Goal: Transaction & Acquisition: Purchase product/service

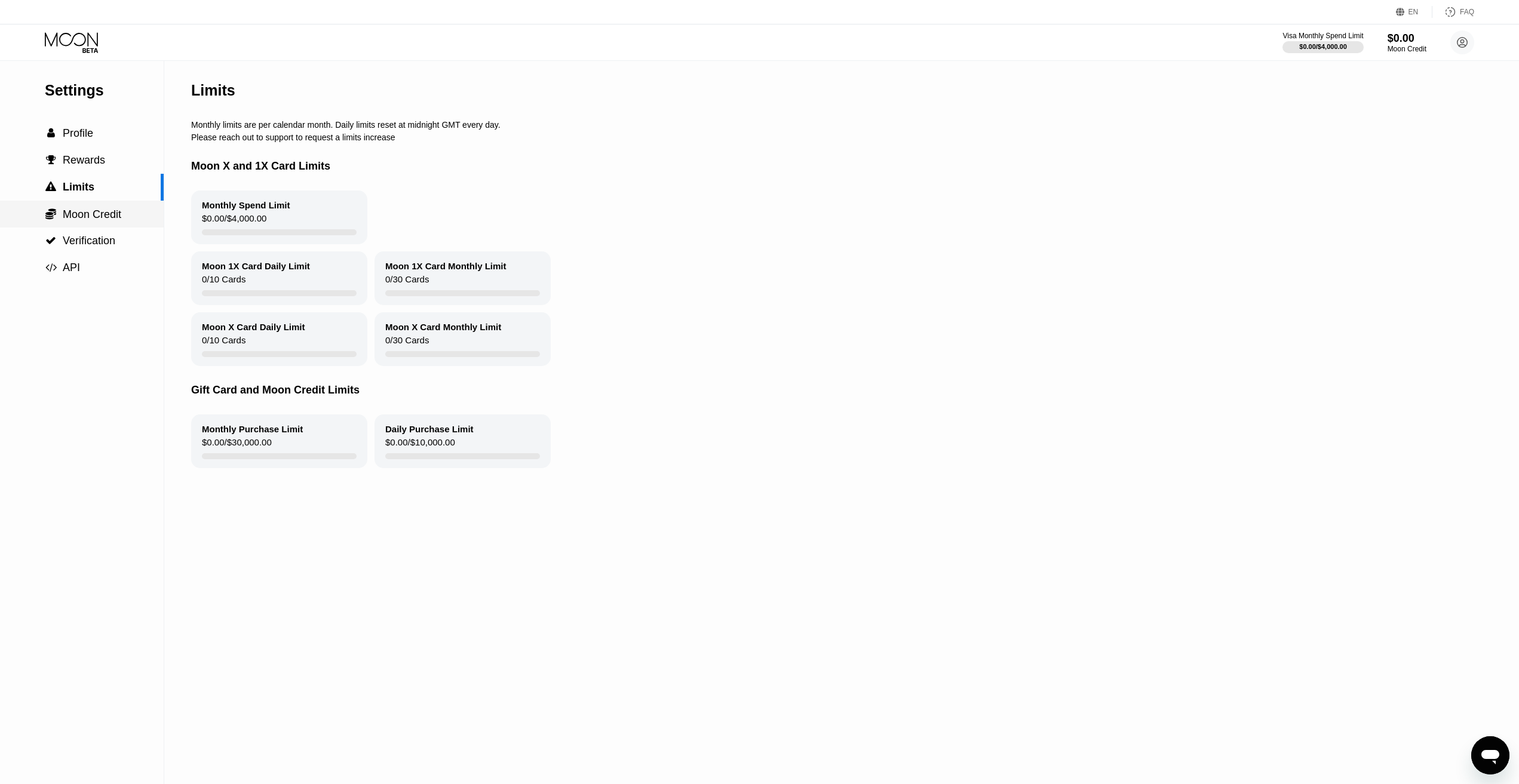
click at [94, 217] on span "Moon Credit" at bounding box center [92, 214] width 58 height 12
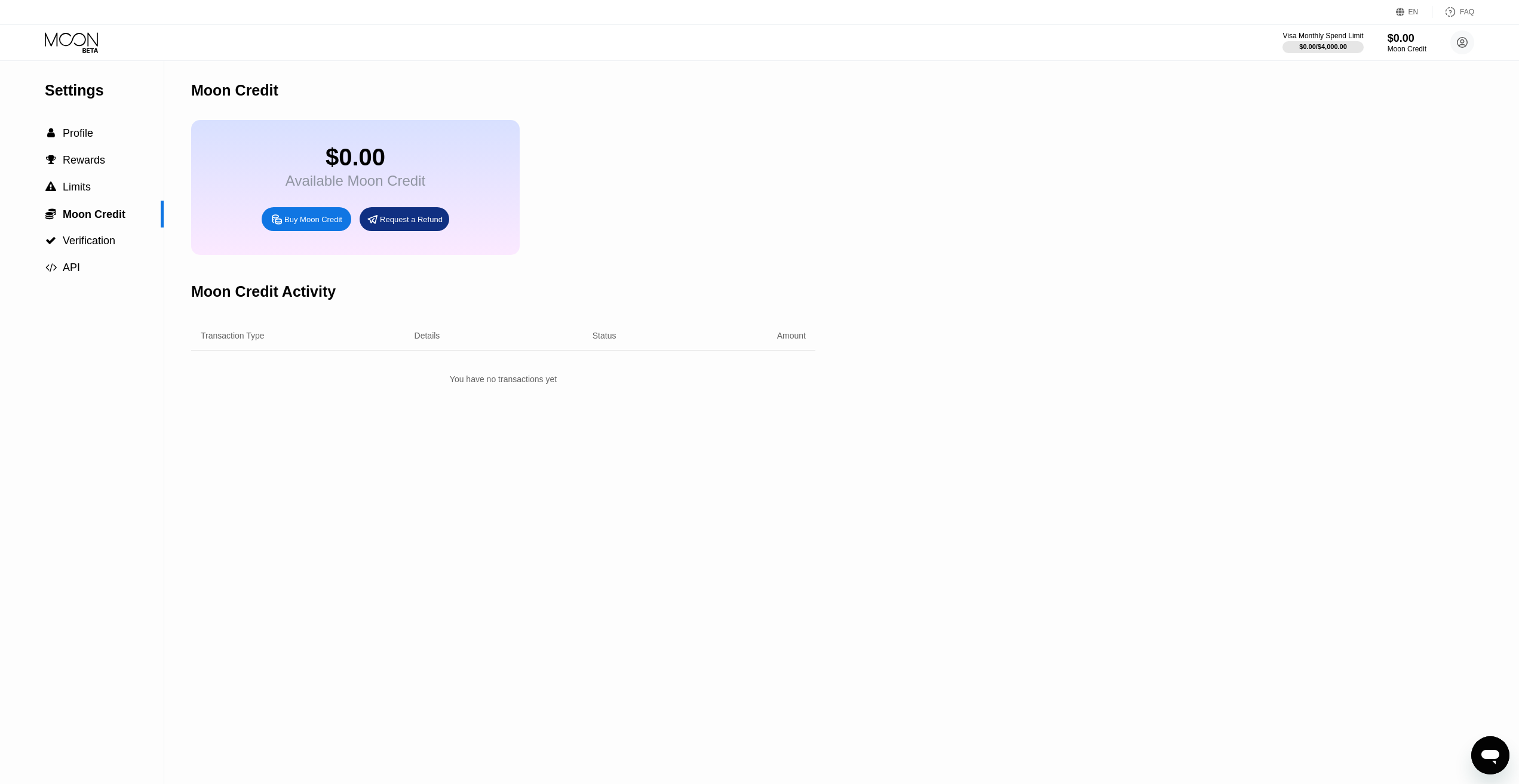
click at [307, 225] on div "Buy Moon Credit" at bounding box center [313, 219] width 58 height 10
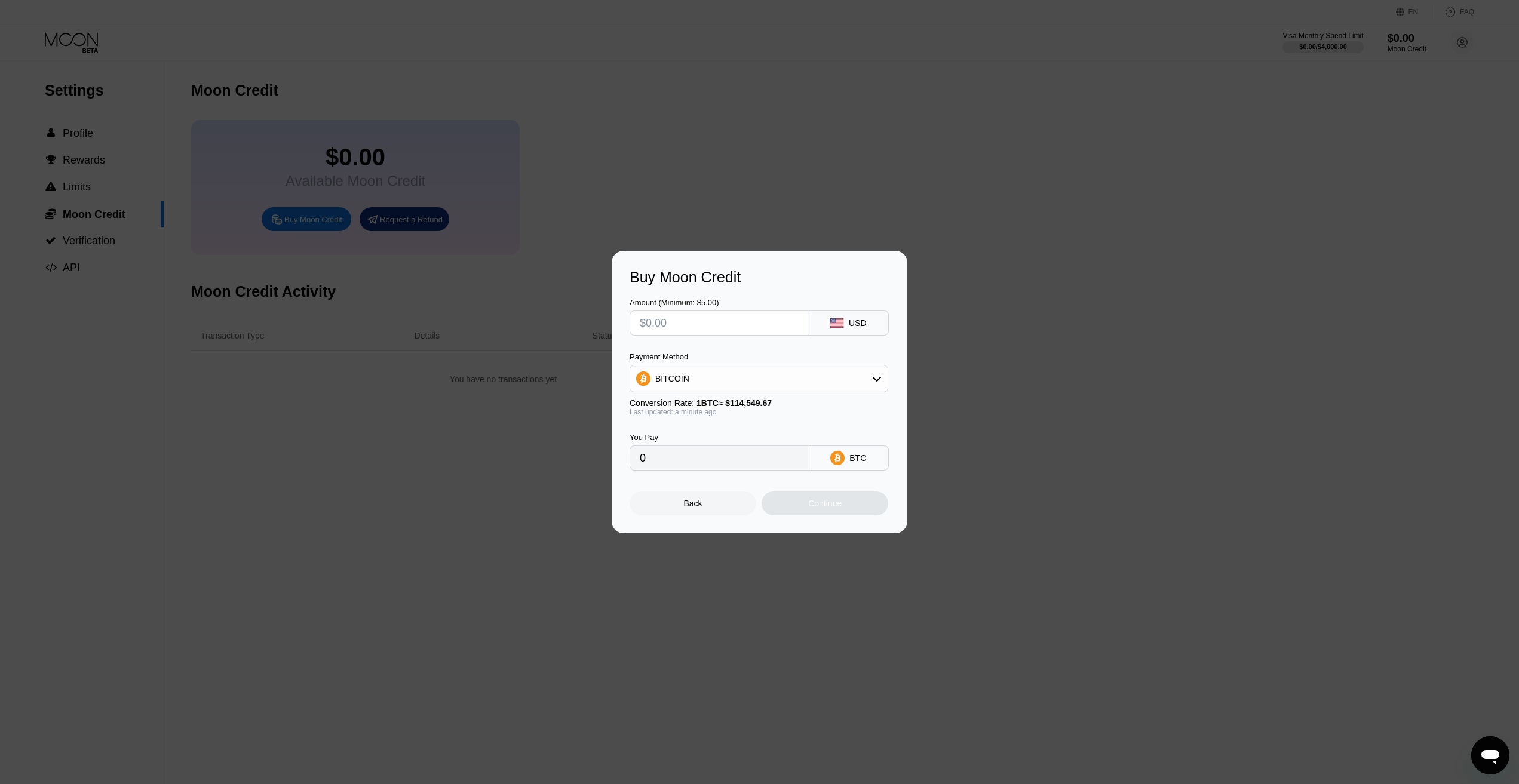
click at [837, 377] on div "BITCOIN" at bounding box center [759, 379] width 258 height 24
click at [728, 444] on div "USDT on TRON" at bounding box center [759, 438] width 252 height 24
type input "0.00"
click at [708, 322] on input "text" at bounding box center [718, 323] width 158 height 24
type input "$2"
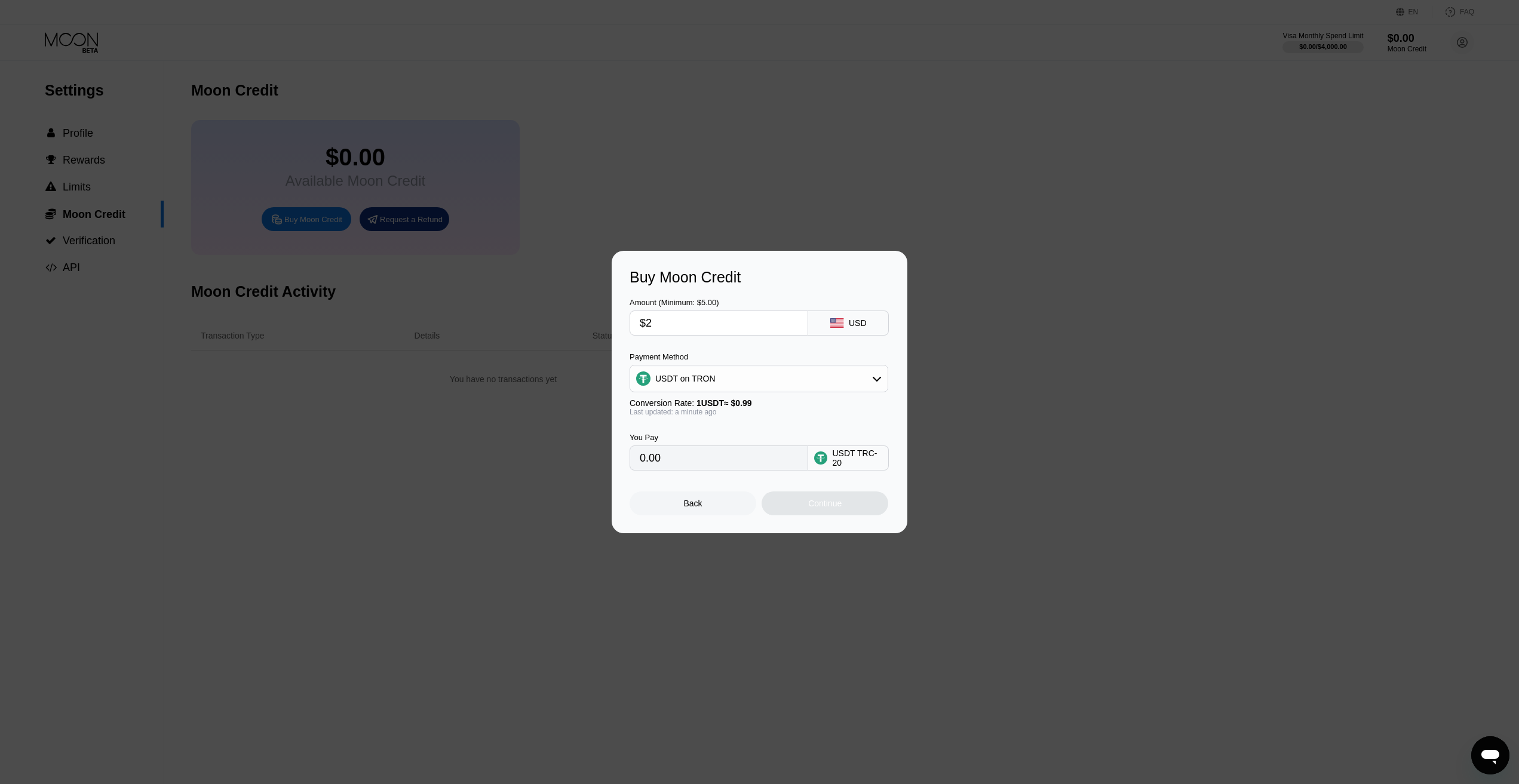
type input "2.02"
type input "$20"
type input "20.20"
type input "$20"
click at [701, 500] on div "Back" at bounding box center [693, 503] width 127 height 24
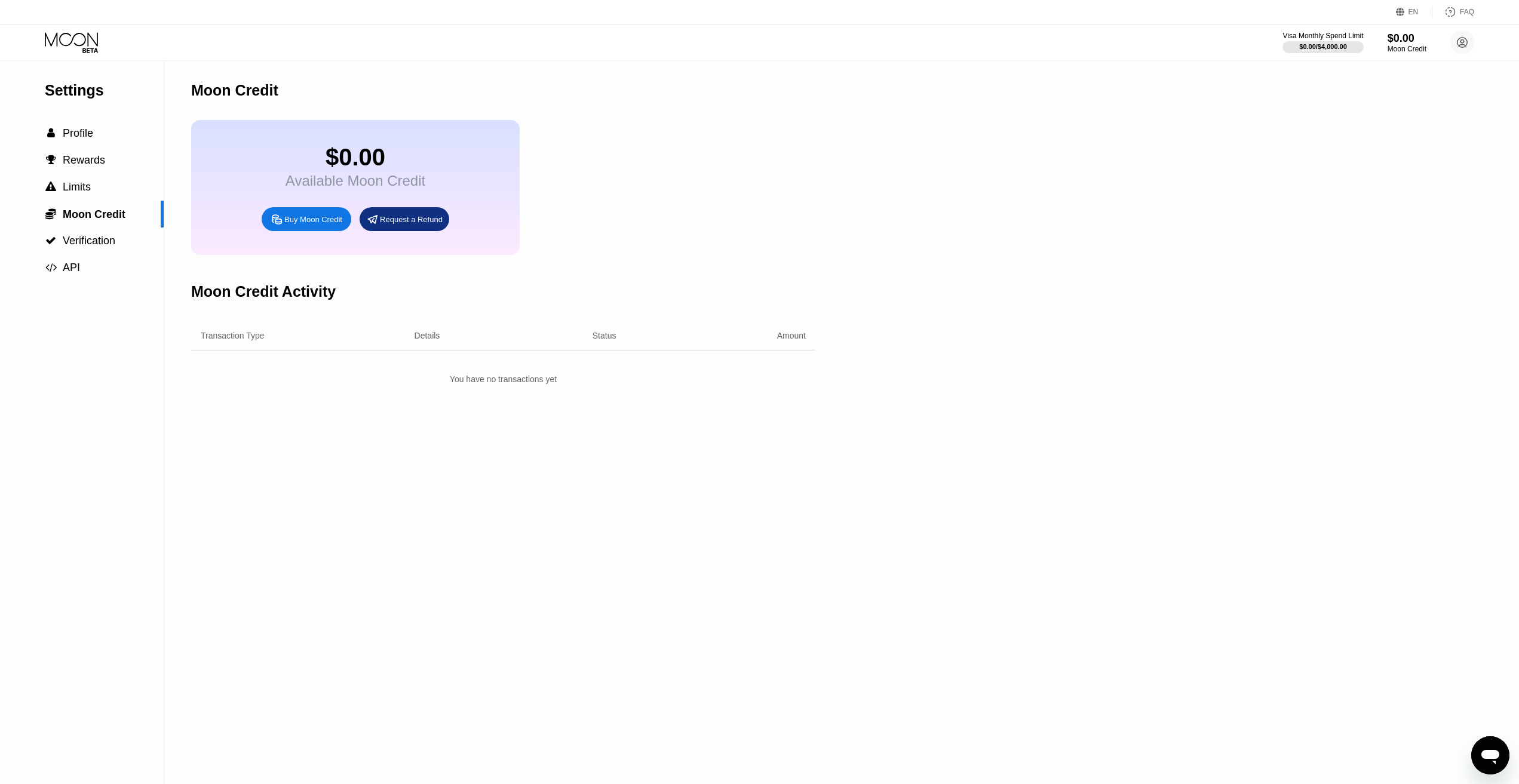
click at [421, 231] on div "Request a Refund" at bounding box center [404, 219] width 90 height 24
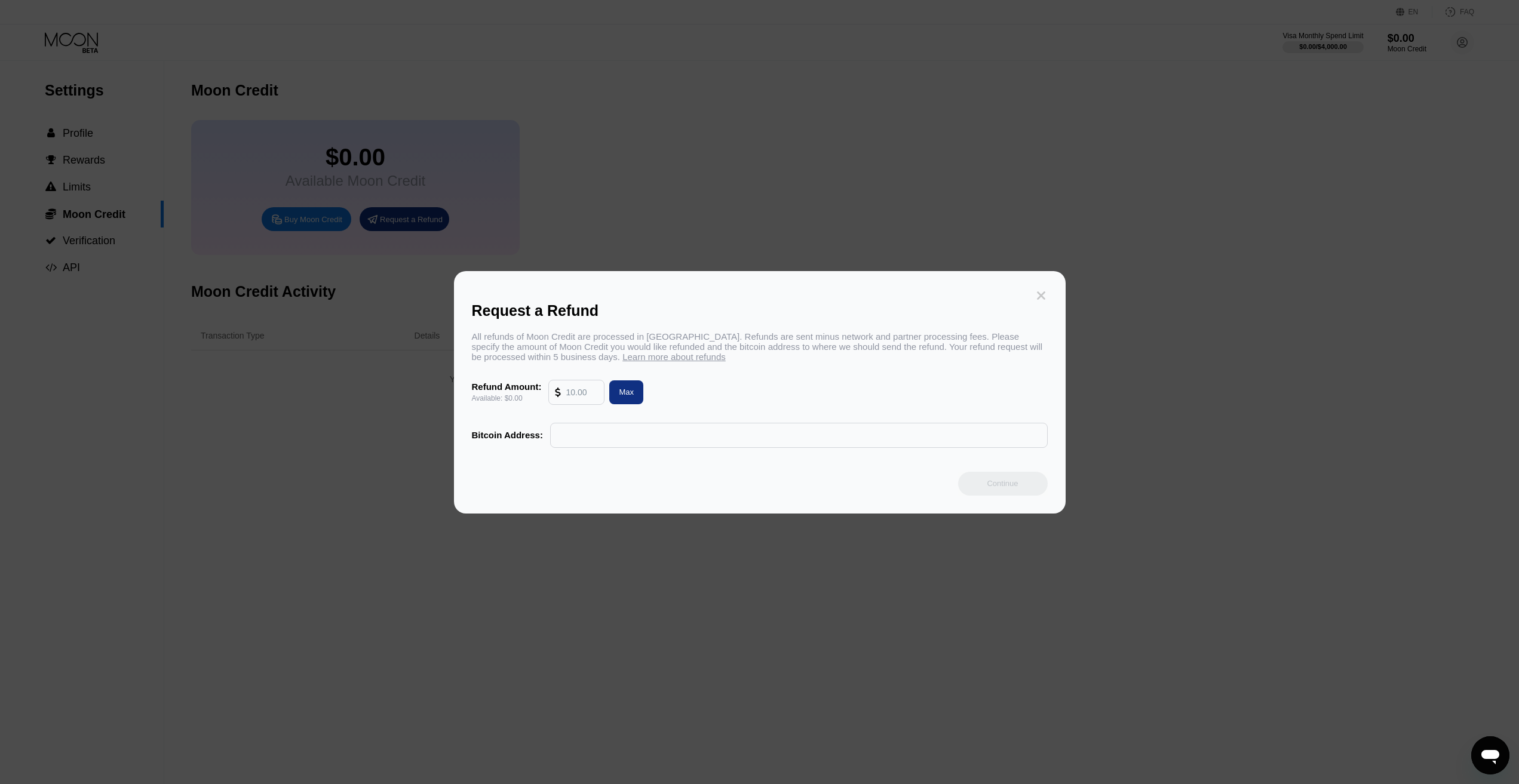
click at [1042, 289] on icon at bounding box center [1041, 296] width 13 height 13
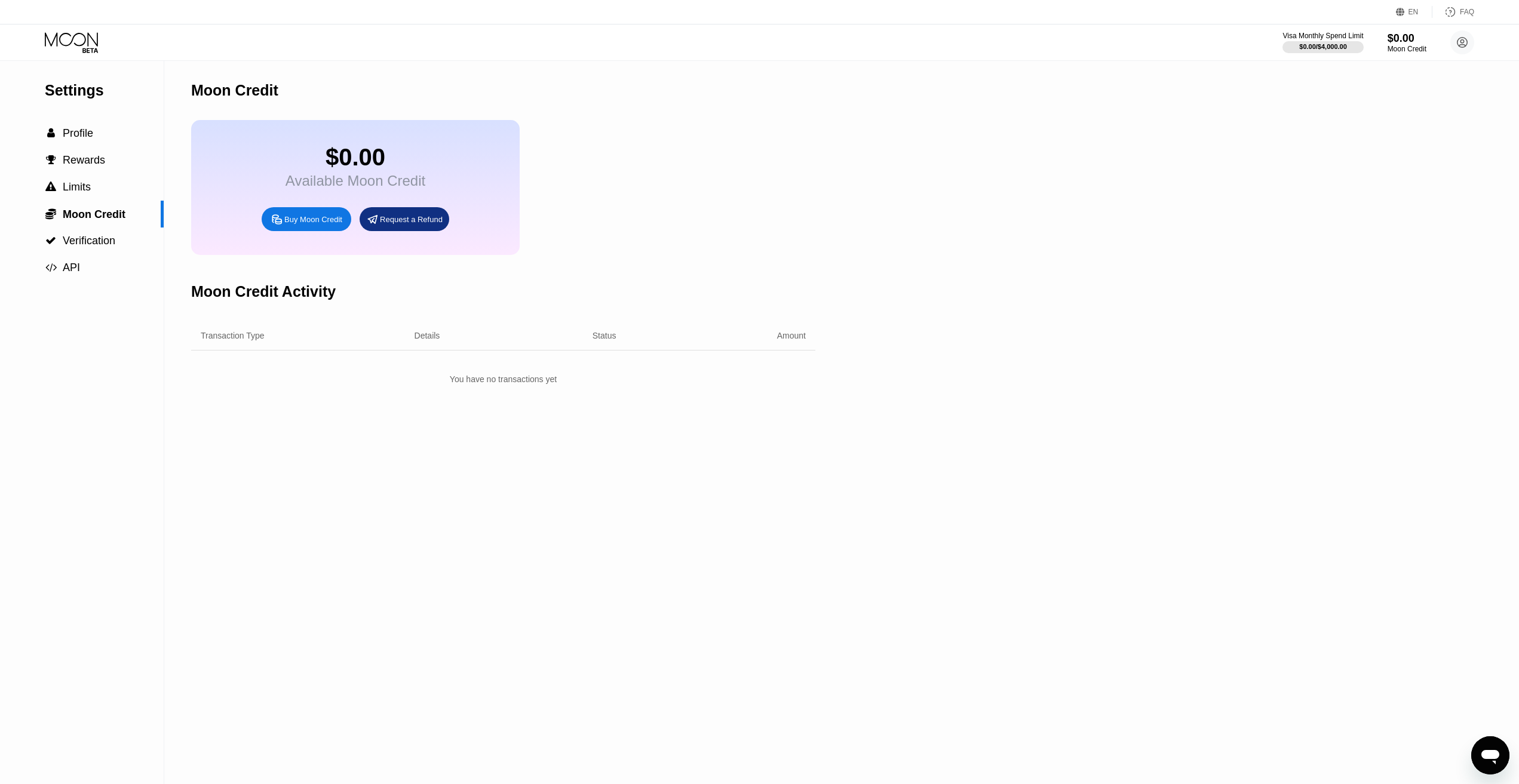
click at [806, 523] on div "Moon Credit $0.00 Available Moon Credit Buy Moon Credit Request a Refund Moon C…" at bounding box center [503, 422] width 624 height 723
click at [1186, 293] on div "Settings  Profile  Rewards  Limits  Moon Credit  Verification  API Moon C…" at bounding box center [760, 422] width 1519 height 723
